Goal: Task Accomplishment & Management: Use online tool/utility

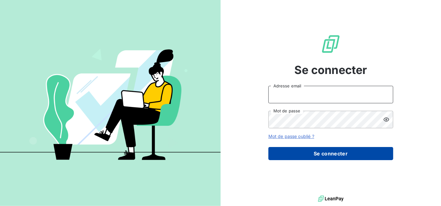
type input "[PERSON_NAME][EMAIL_ADDRESS][DOMAIN_NAME]"
click at [343, 153] on button "Se connecter" at bounding box center [331, 153] width 125 height 13
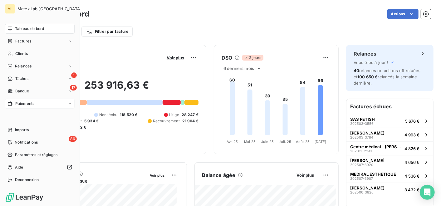
click at [17, 104] on span "Paiements" at bounding box center [24, 104] width 19 height 6
click at [31, 103] on span "Paiements" at bounding box center [24, 104] width 19 height 6
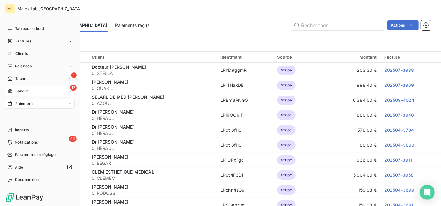
click at [30, 91] on div "17 Banque" at bounding box center [40, 91] width 70 height 10
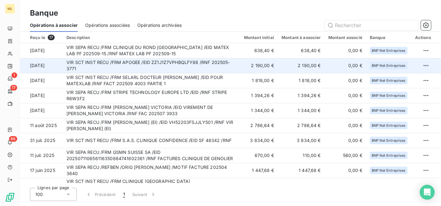
click at [217, 64] on td "VIR SCT INST RECU /FRM APOGEE /EID ZZ1J1Z7VPHBQLFY88 /RNF 202505-3771" at bounding box center [152, 65] width 178 height 15
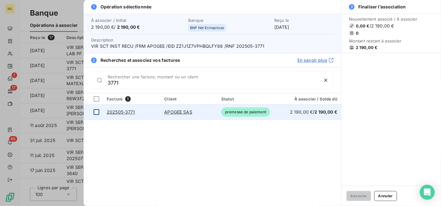
type input "3771"
click at [97, 110] on div at bounding box center [97, 112] width 6 height 6
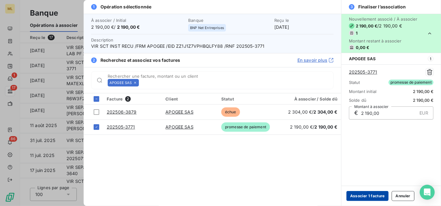
click at [364, 195] on button "Associer 1 facture" at bounding box center [368, 196] width 42 height 10
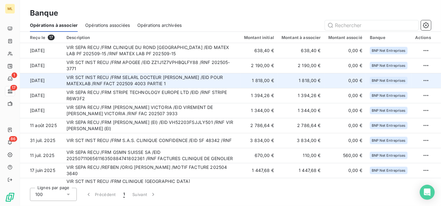
click at [210, 81] on td "VIR SCT INST RECU /FRM SELARL DOCTEUR [PERSON_NAME] /EID POUR MATEXLAB /RNF FAC…" at bounding box center [152, 80] width 178 height 15
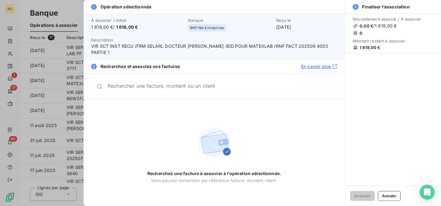
click at [186, 90] on input "Rechercher une facture, montant ou un client" at bounding box center [223, 86] width 230 height 6
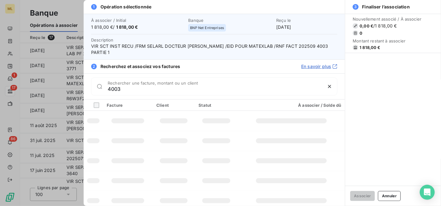
click at [185, 90] on input "4003" at bounding box center [215, 89] width 215 height 6
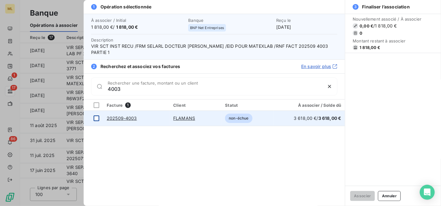
type input "4003"
click at [96, 117] on div at bounding box center [97, 119] width 6 height 6
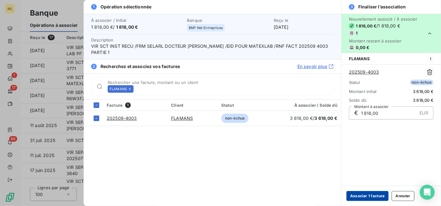
click at [364, 197] on button "Associer 1 facture" at bounding box center [368, 196] width 42 height 10
click at [364, 196] on button "Associer 1 facture" at bounding box center [368, 196] width 42 height 10
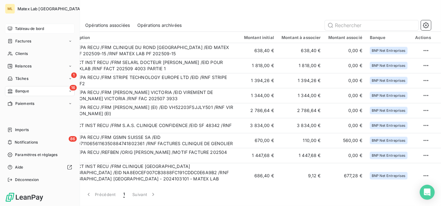
click at [19, 26] on span "Tableau de bord" at bounding box center [29, 29] width 29 height 6
